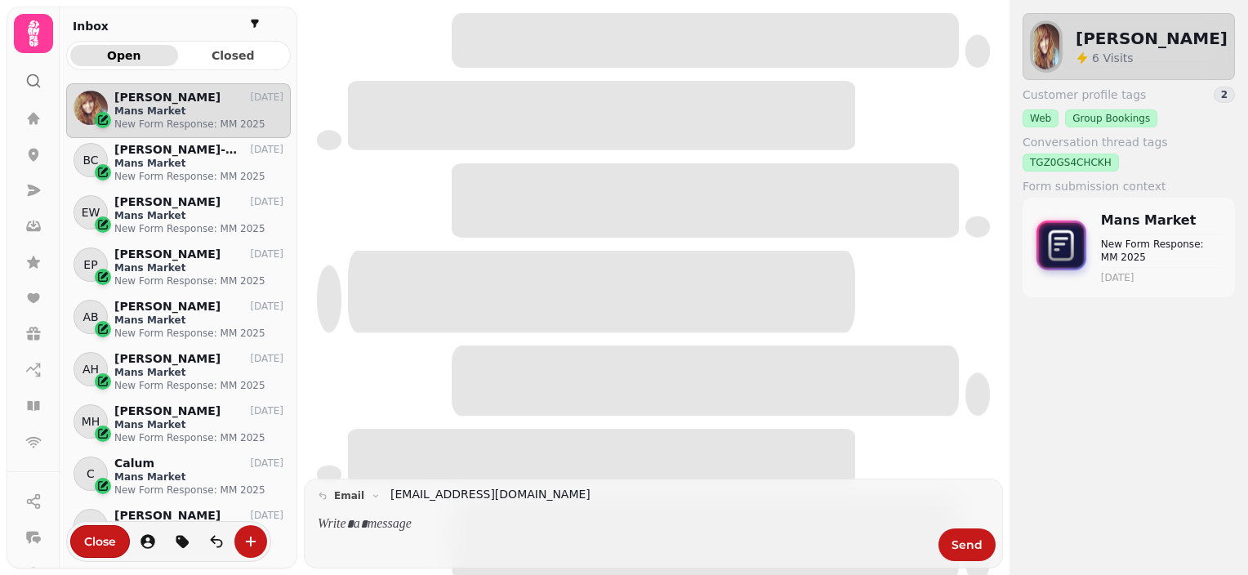
scroll to position [465, 212]
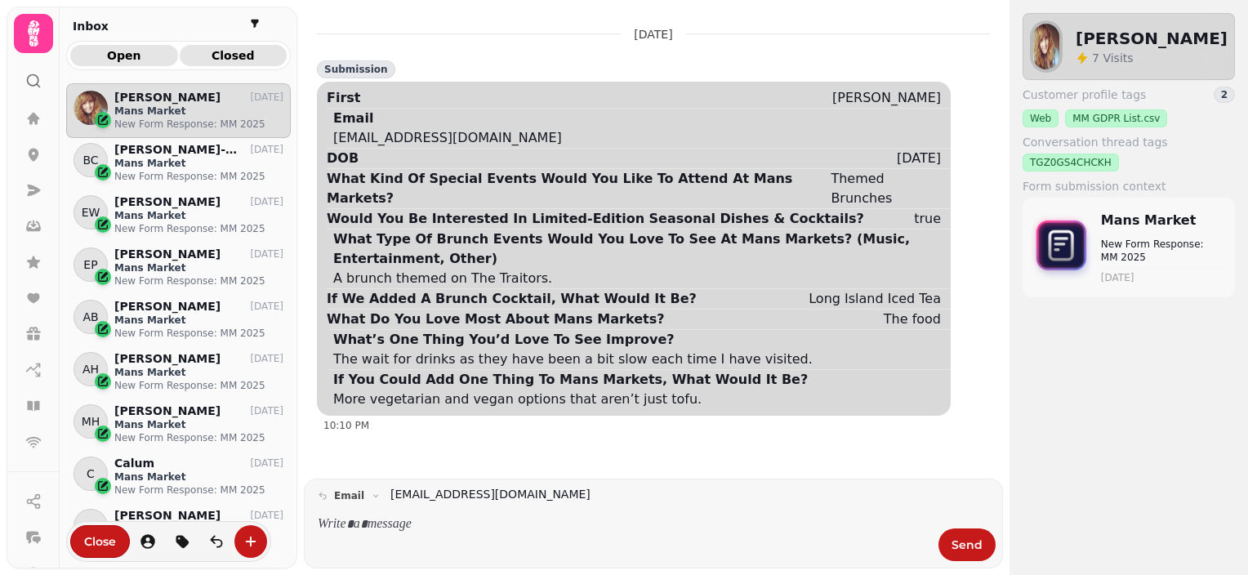
click at [235, 59] on span "Closed" at bounding box center [234, 55] width 82 height 11
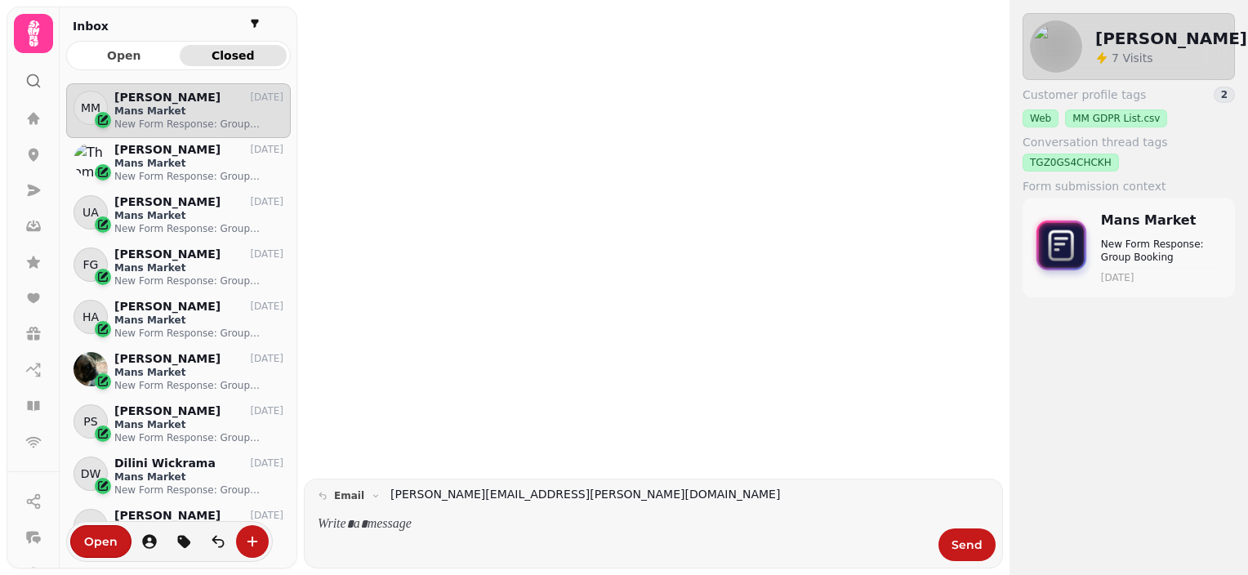
scroll to position [465, 212]
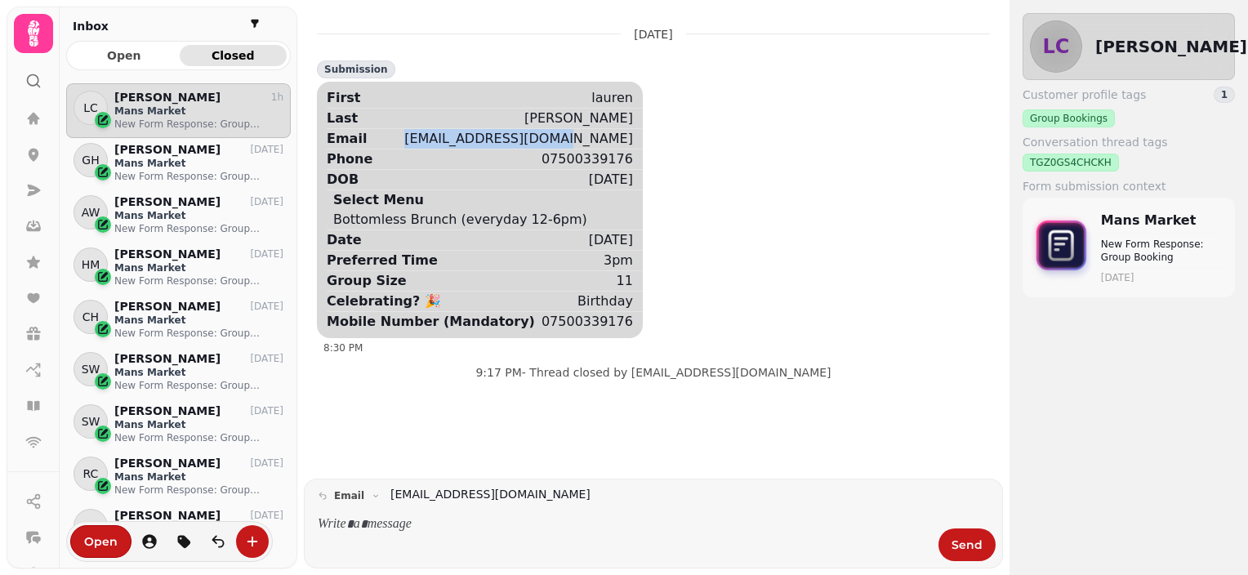
drag, startPoint x: 588, startPoint y: 144, endPoint x: 443, endPoint y: 131, distance: 145.0
click at [443, 131] on div "Email laurencm.23@gmail.com" at bounding box center [485, 138] width 316 height 20
copy div "laurencm.23@gmail.com"
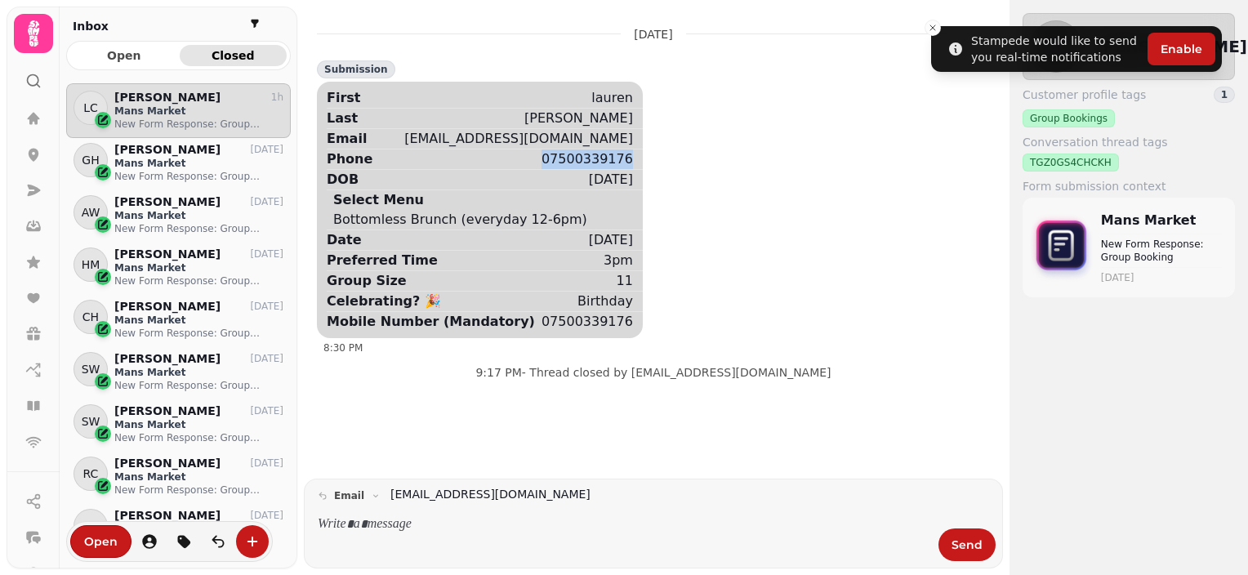
drag, startPoint x: 591, startPoint y: 161, endPoint x: 500, endPoint y: 156, distance: 91.6
click at [500, 156] on div "Phone 07500339176" at bounding box center [485, 159] width 316 height 20
copy div "07500339176"
click at [123, 52] on span "Open" at bounding box center [124, 55] width 82 height 11
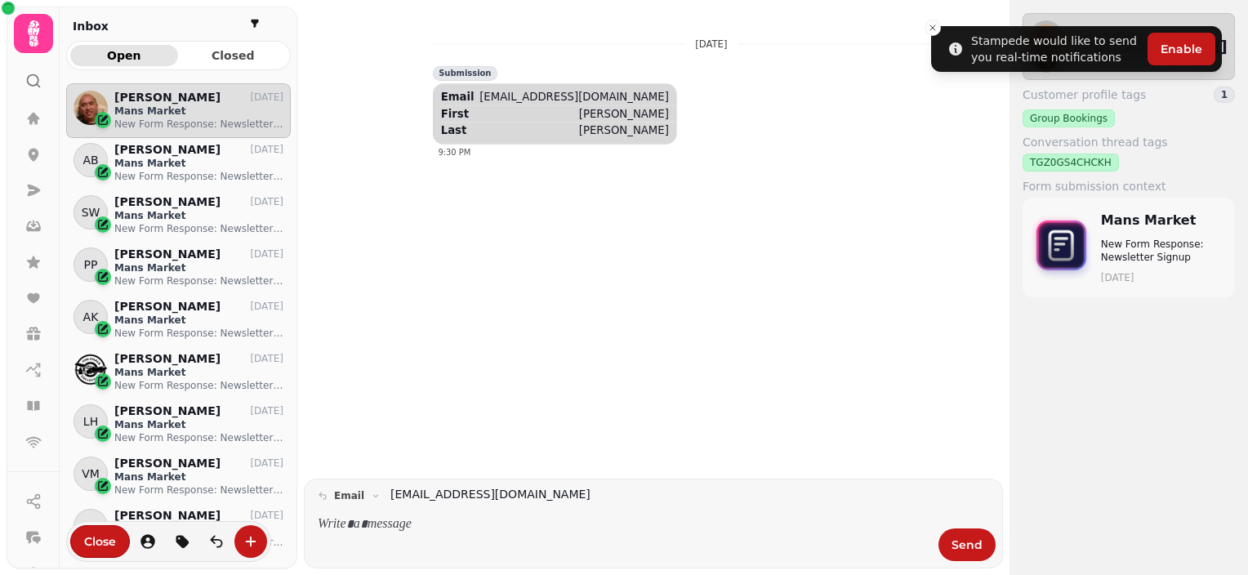
scroll to position [465, 212]
